Goal: Task Accomplishment & Management: Check status

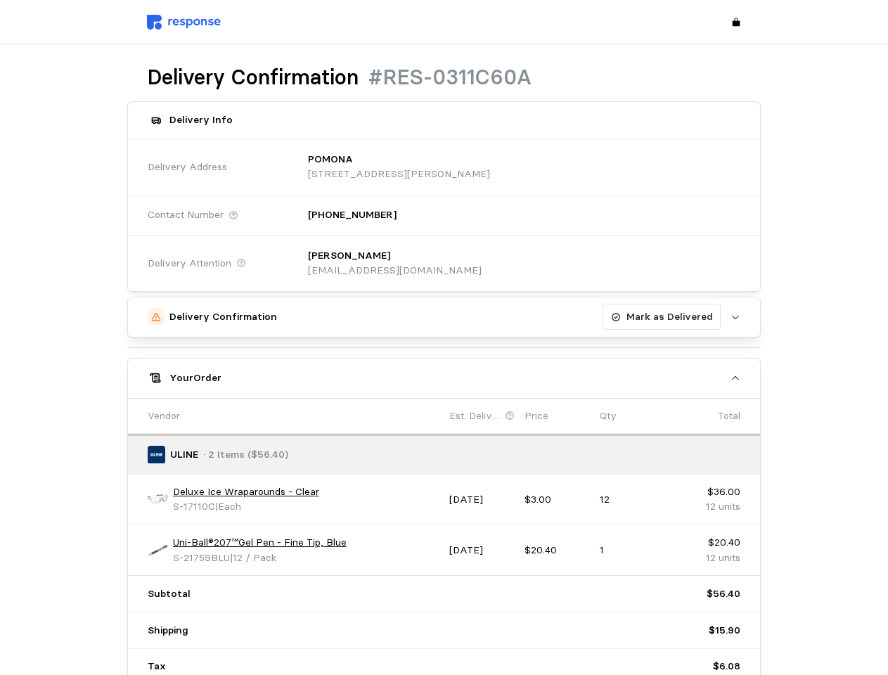
click at [444, 338] on div "Delivery Confirmation Mark as Delivered Upload Mark as Delivered Your Order Ven…" at bounding box center [444, 509] width 634 height 425
click at [490, 167] on p "[STREET_ADDRESS][PERSON_NAME]" at bounding box center [399, 174] width 182 height 15
click at [519, 263] on div "[PERSON_NAME] [PERSON_NAME][EMAIL_ADDRESS][DOMAIN_NAME]" at bounding box center [519, 263] width 442 height 50
click at [444, 317] on div "Delivery Confirmation Mark as Delivered" at bounding box center [444, 317] width 551 height 27
click at [665, 317] on p "Mark as Delivered" at bounding box center [670, 316] width 87 height 15
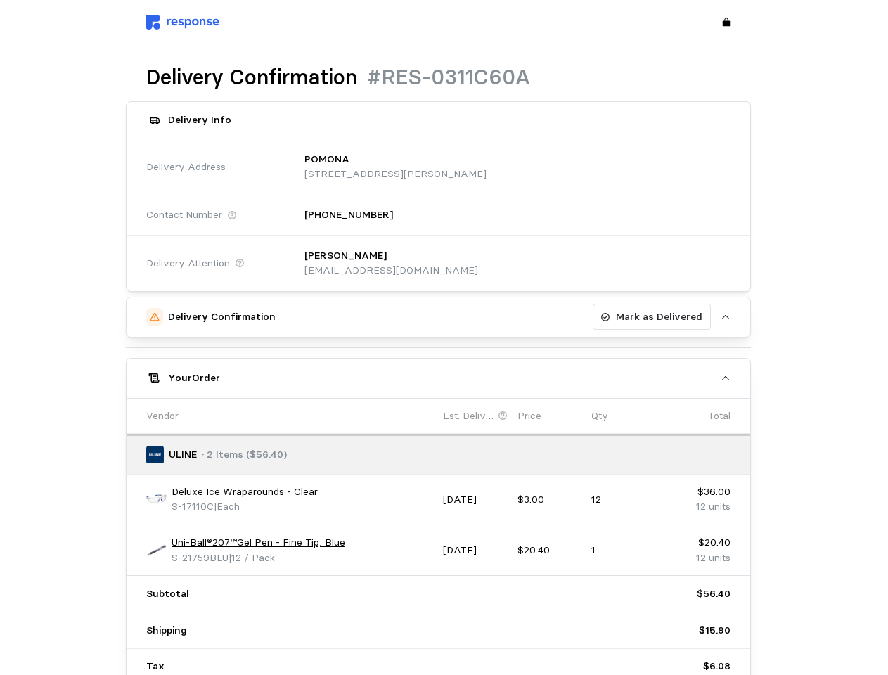
click at [444, 378] on body "Delivery Confirmation #RES-0311C60A Delivery Info Delivery Address POMONA [STRE…" at bounding box center [438, 400] width 876 height 800
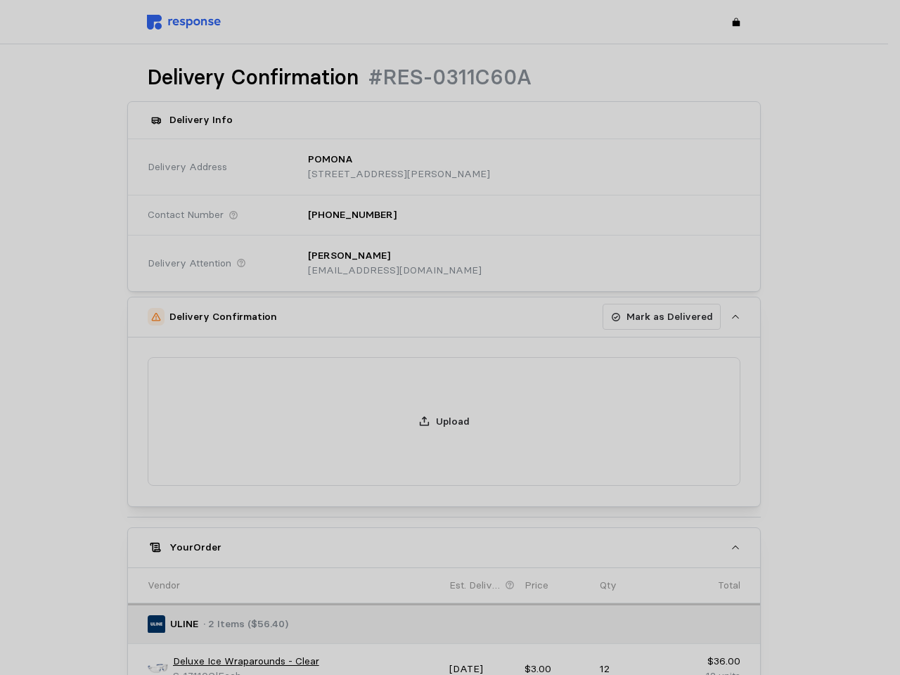
click at [158, 499] on div at bounding box center [450, 337] width 900 height 675
click at [245, 492] on div at bounding box center [450, 337] width 900 height 675
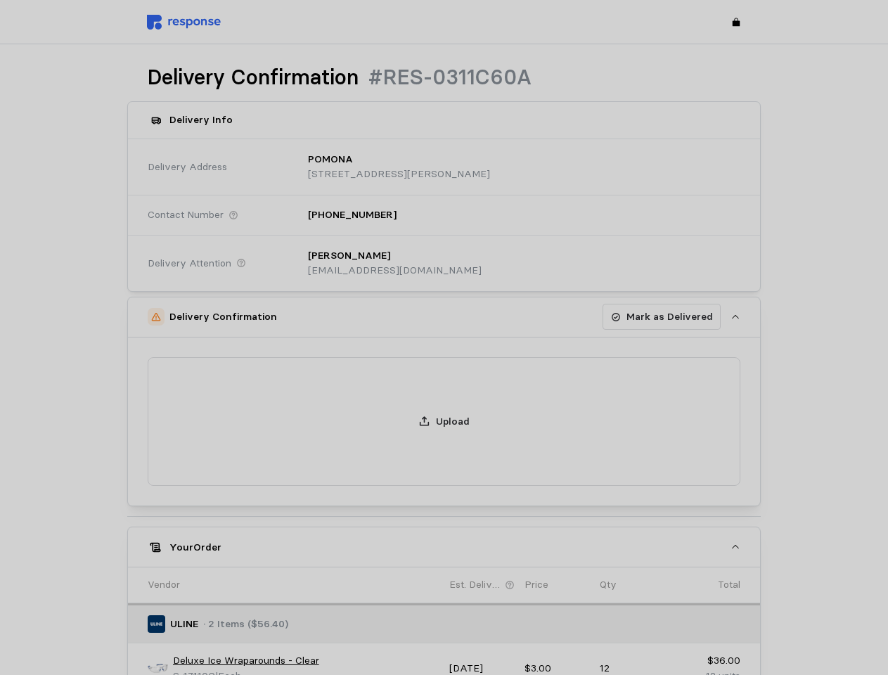
click at [158, 550] on icon "button" at bounding box center [155, 547] width 11 height 10
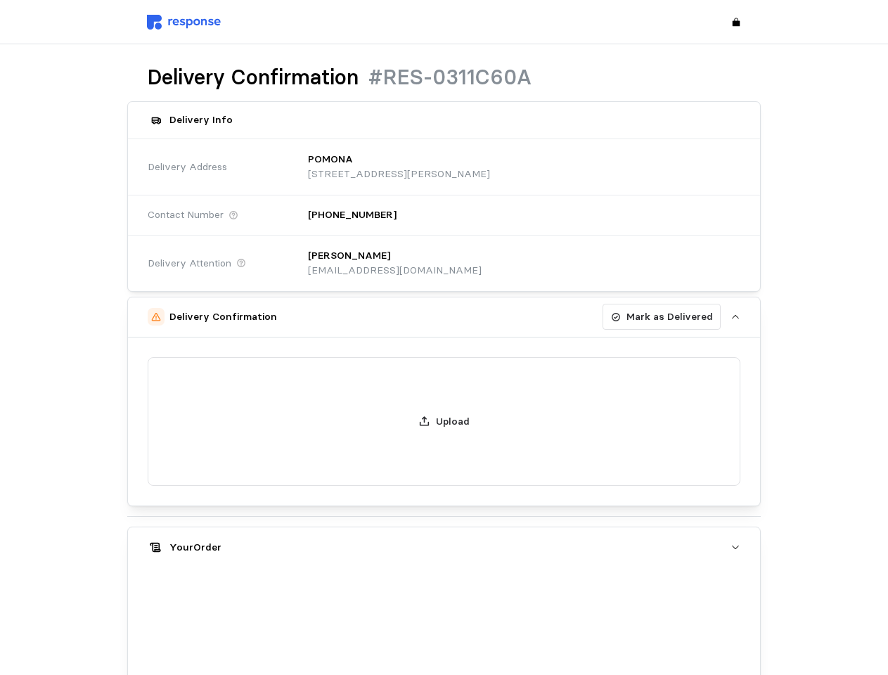
click at [260, 543] on div "Your Order" at bounding box center [444, 547] width 551 height 15
